Goal: Navigation & Orientation: Find specific page/section

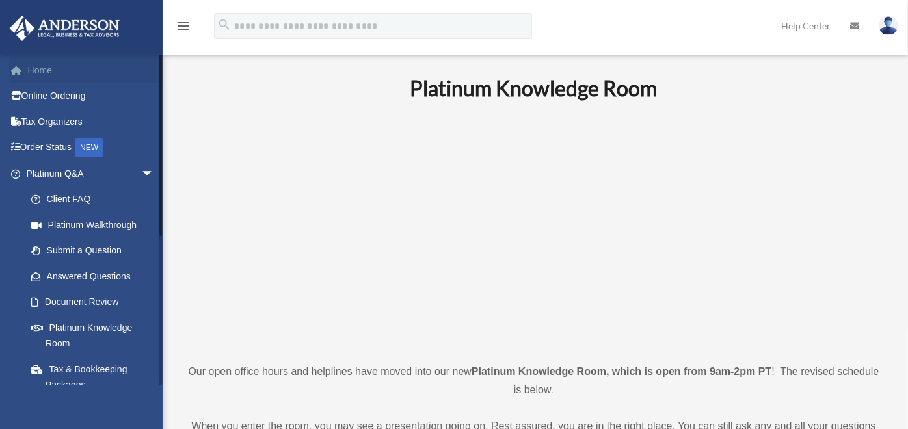
click at [83, 66] on link "Home" at bounding box center [91, 70] width 164 height 26
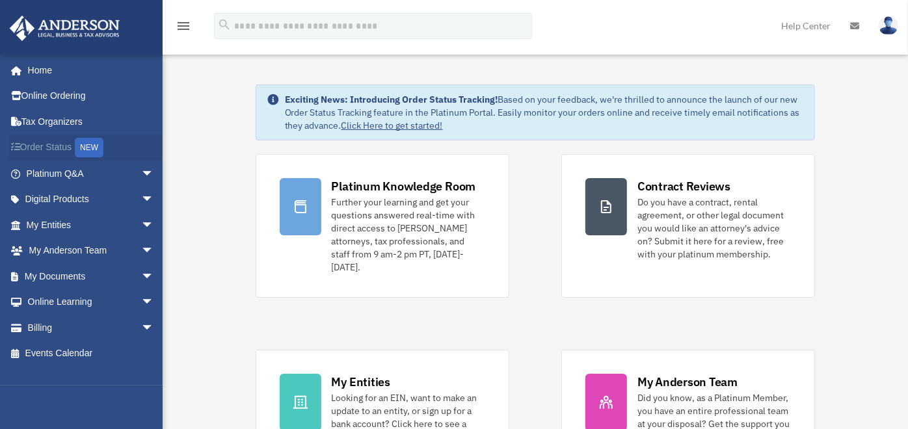
click at [55, 145] on link "Order Status NEW" at bounding box center [91, 148] width 164 height 27
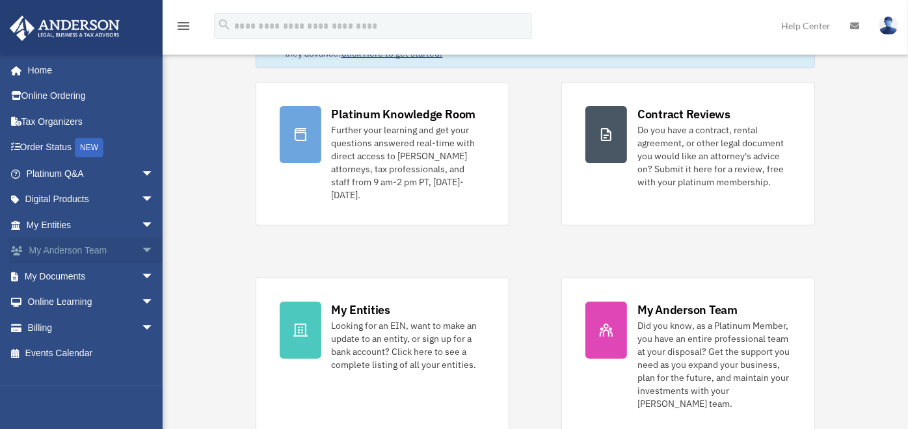
click at [77, 248] on link "My Anderson Team arrow_drop_down" at bounding box center [91, 251] width 164 height 26
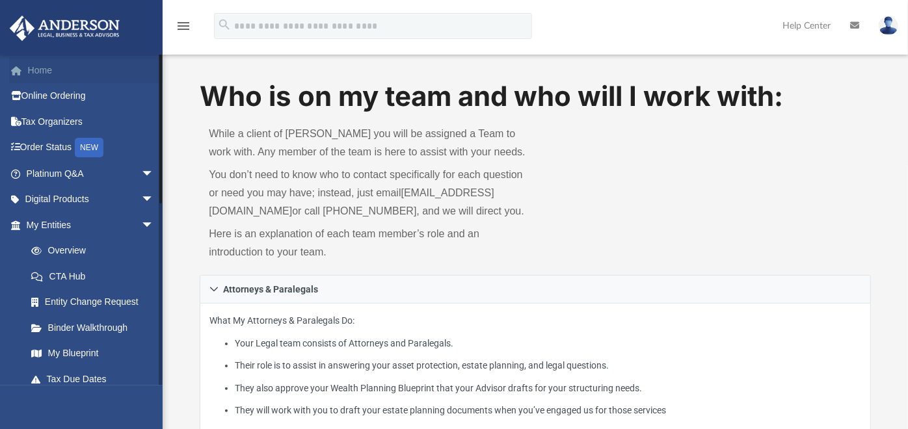
click at [40, 63] on link "Home" at bounding box center [91, 70] width 164 height 26
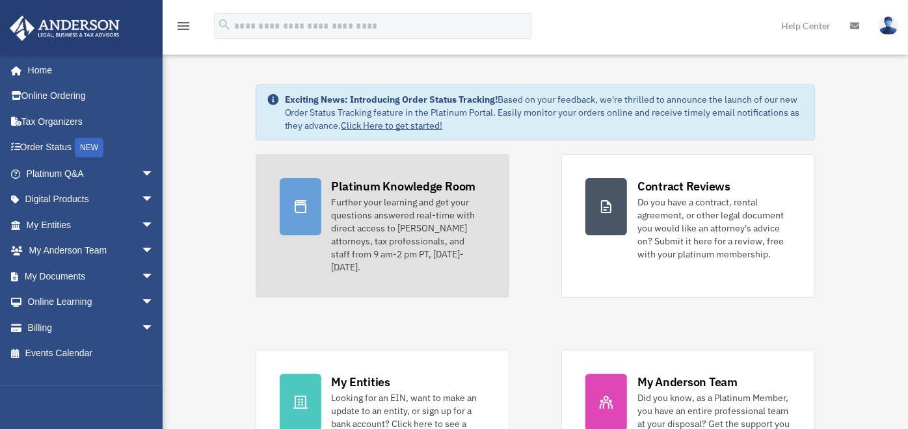
click at [342, 181] on div "Platinum Knowledge Room" at bounding box center [404, 186] width 144 height 16
